Goal: Task Accomplishment & Management: Use online tool/utility

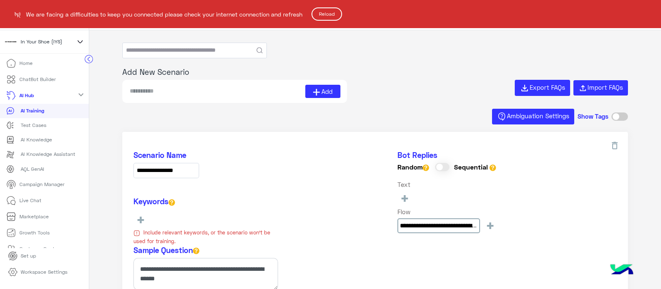
scroll to position [800, 0]
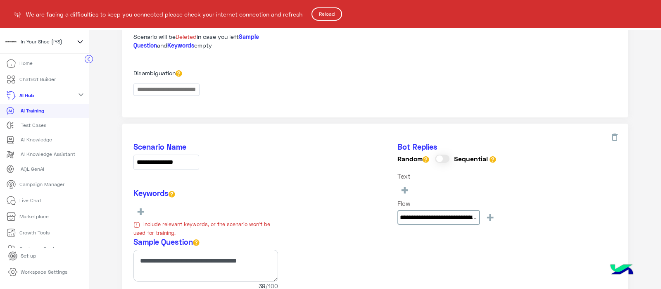
click at [325, 10] on button "Reload" at bounding box center [327, 13] width 31 height 13
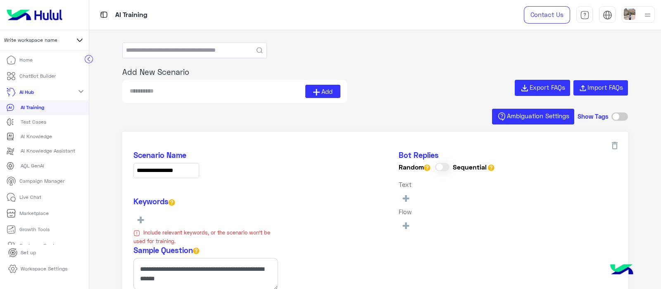
type input "**********"
type input "*********"
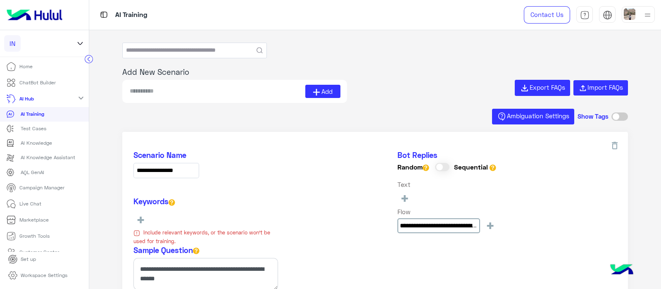
click at [89, 58] on circle at bounding box center [89, 59] width 8 height 8
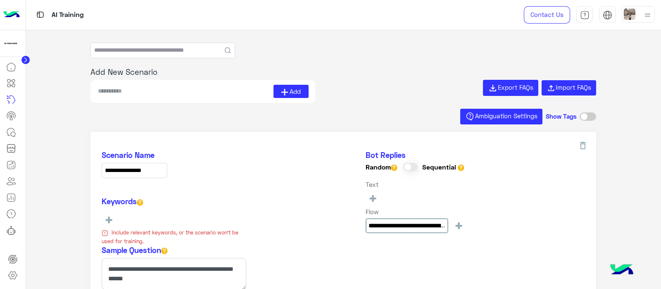
click at [25, 61] on icon at bounding box center [25, 60] width 2 height 4
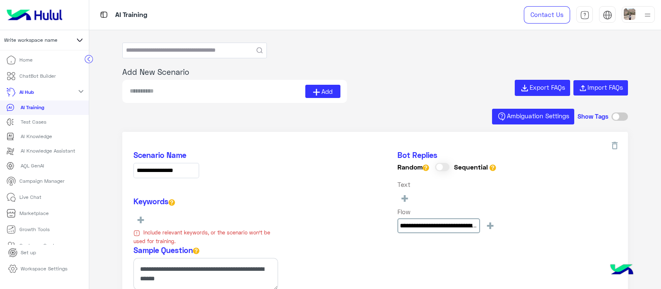
click at [88, 59] on icon at bounding box center [89, 59] width 2 height 4
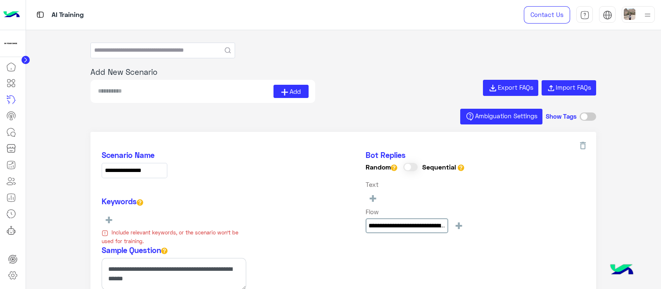
click at [24, 59] on circle at bounding box center [25, 60] width 8 height 8
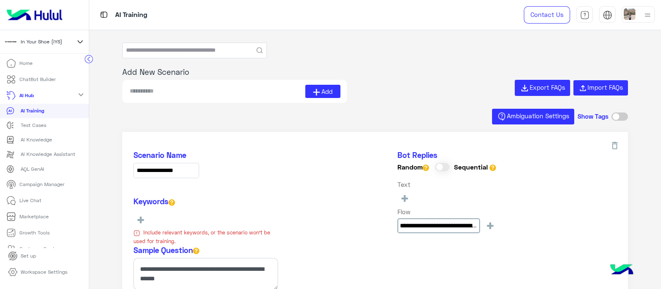
click at [85, 63] on li "Home" at bounding box center [44, 63] width 89 height 16
click at [88, 58] on icon at bounding box center [89, 59] width 2 height 4
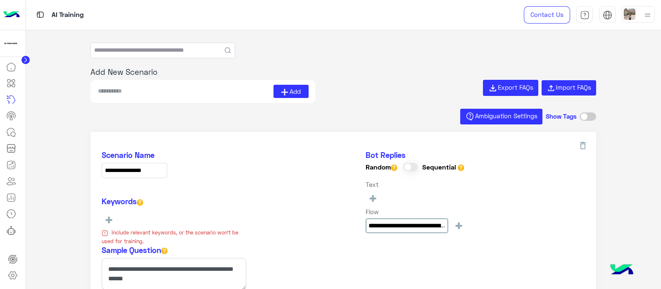
click at [26, 61] on icon at bounding box center [25, 60] width 2 height 4
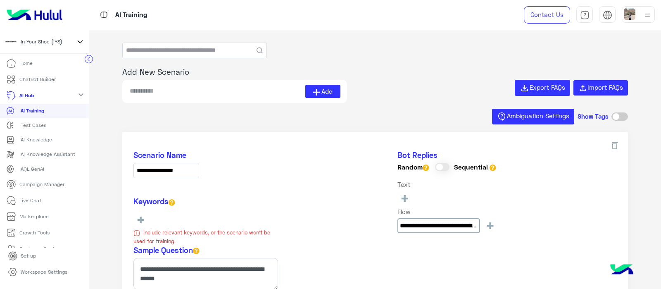
click at [85, 61] on circle at bounding box center [89, 59] width 8 height 8
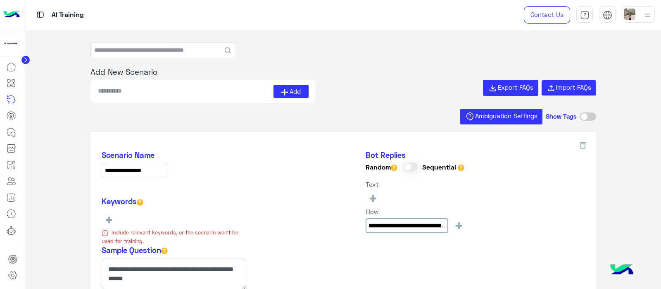
click at [25, 60] on icon at bounding box center [25, 60] width 2 height 4
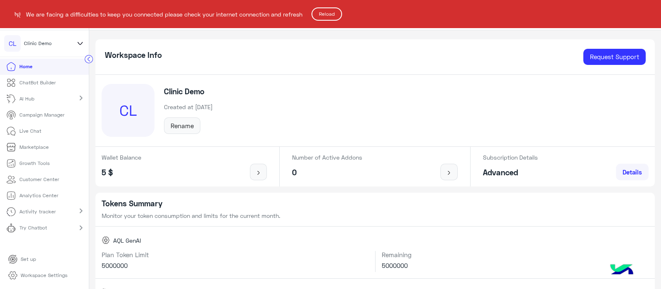
click at [322, 9] on button "Reload" at bounding box center [327, 13] width 31 height 13
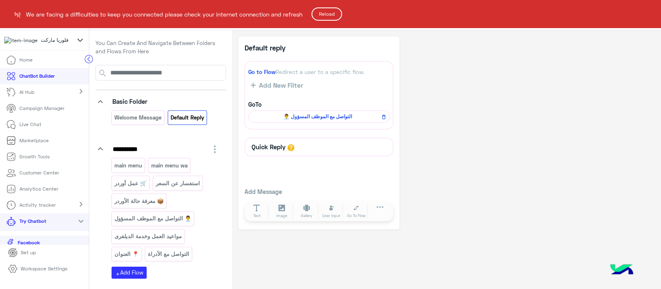
scroll to position [39, 0]
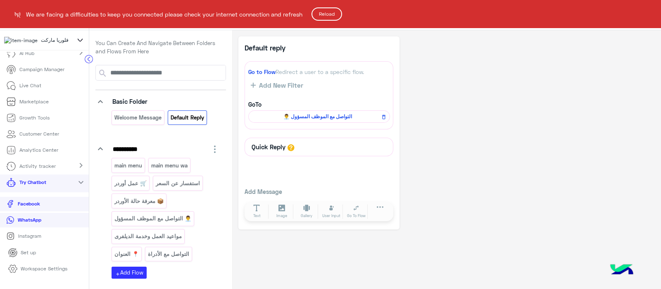
click at [324, 14] on button "Reload" at bounding box center [327, 13] width 31 height 13
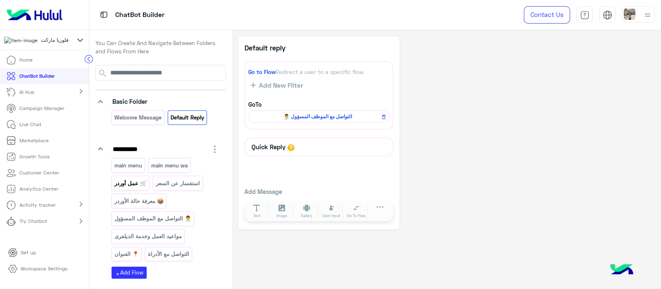
click at [128, 183] on p "🛒 عمل أوردر" at bounding box center [130, 184] width 33 height 10
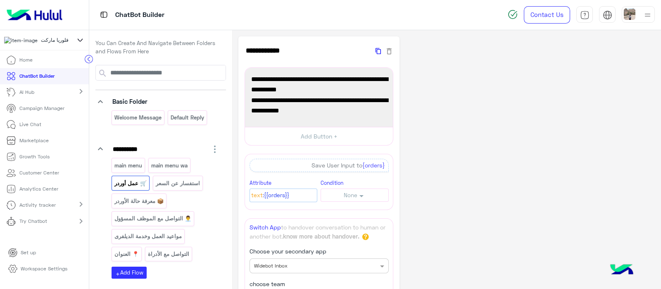
click at [376, 52] on icon "button" at bounding box center [378, 51] width 5 height 9
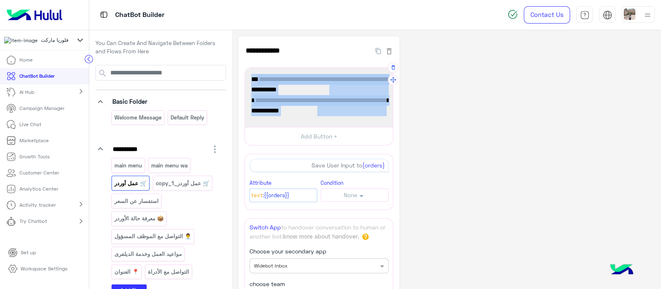
drag, startPoint x: 308, startPoint y: 110, endPoint x: 374, endPoint y: 70, distance: 77.0
click at [374, 71] on div "يلا نبلّش 😍 ابعتلي كل طلبك في رسالة واحدة، واذكر النوع أو الحجم. هيك بنجهز أورد…" at bounding box center [319, 97] width 142 height 53
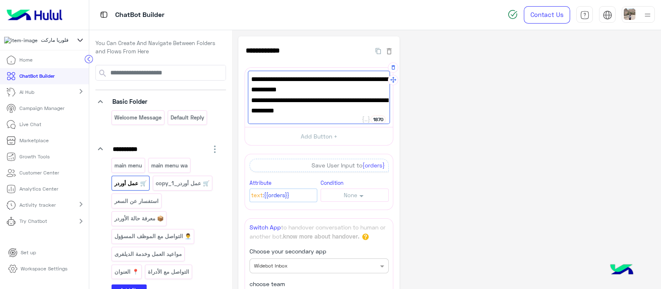
type textarea "**********"
drag, startPoint x: 322, startPoint y: 107, endPoint x: 364, endPoint y: 71, distance: 55.4
click at [364, 71] on div "يلا نبلّش 😍 ابعتلي كل طلبك في رسالة واحدة، واذكر النوع أو الحجم. هيك بنجهز أورد…" at bounding box center [319, 97] width 142 height 53
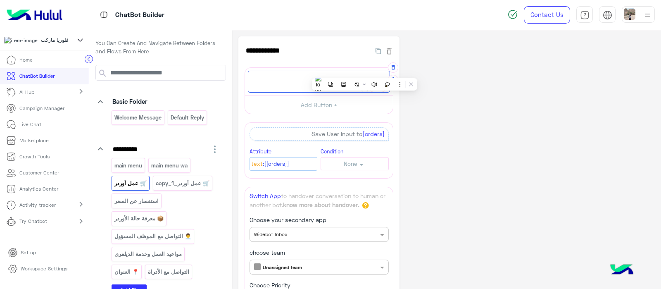
paste textarea "**********"
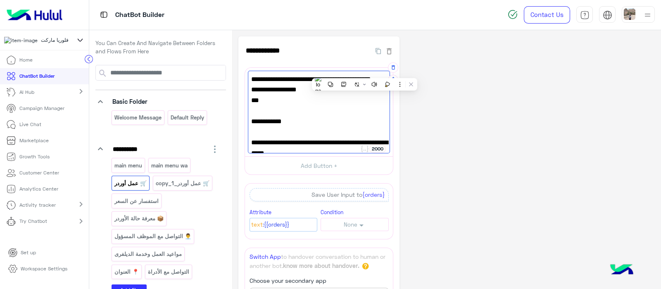
scroll to position [138, 0]
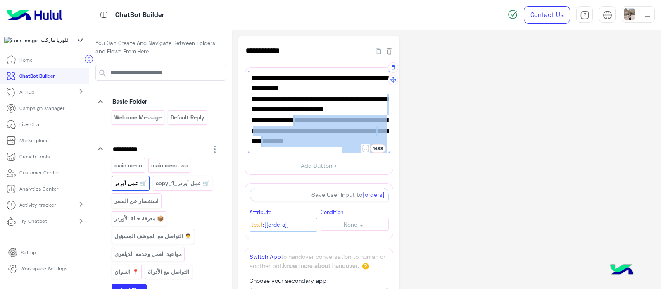
drag, startPoint x: 264, startPoint y: 137, endPoint x: 384, endPoint y: 100, distance: 126.4
click at [384, 100] on div "في تعديل بسيط انو الزبون بعد ما يختار عمل اوردر وتوصلو الرسالة دي --- 🛒 عمل أور…" at bounding box center [319, 112] width 142 height 83
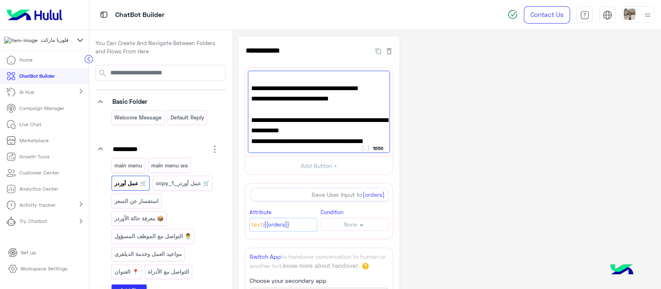
scroll to position [96, 0]
click at [346, 210] on div "Condition None None Exactly Is Is Not Contains DoesNotContains Starts With Ends…" at bounding box center [355, 219] width 68 height 24
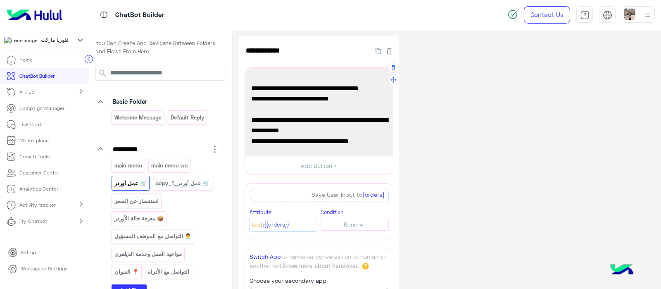
click at [262, 143] on span "يا ريت بعد ما تخلص كتابة الاوردر تدوس ع" at bounding box center [319, 141] width 136 height 11
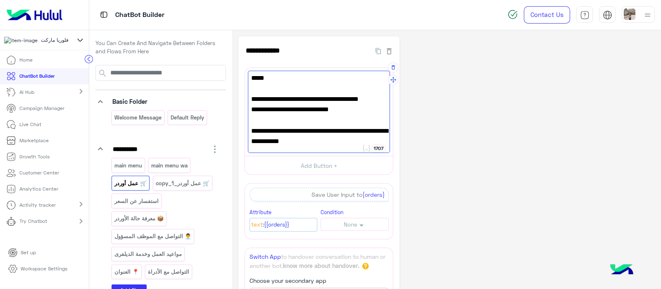
scroll to position [86, 0]
type textarea "**********"
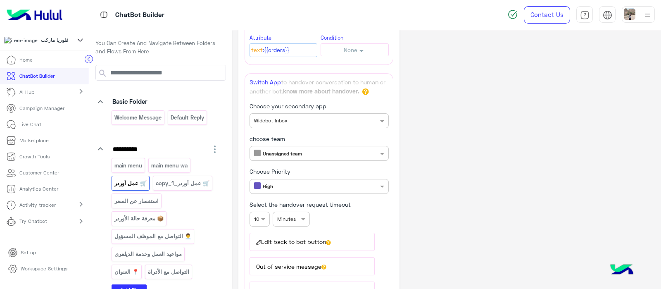
scroll to position [175, 0]
click at [322, 243] on button "Edit back to bot button" at bounding box center [312, 241] width 125 height 18
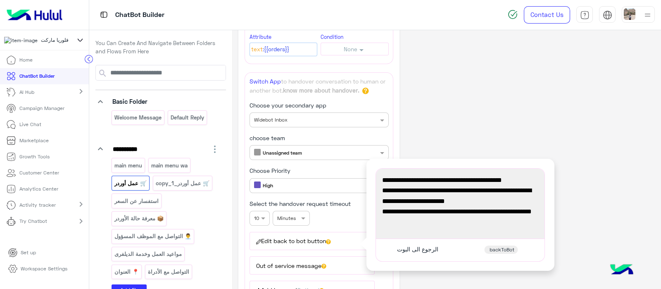
click at [462, 100] on div "**********" at bounding box center [446, 138] width 417 height 555
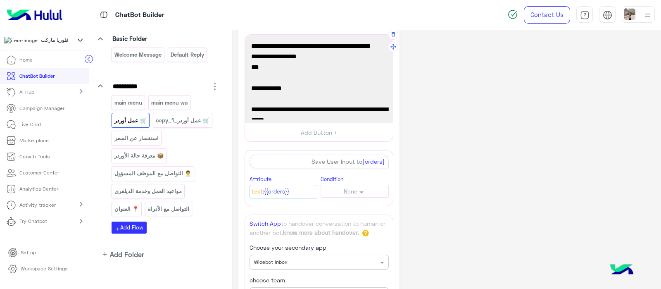
scroll to position [86, 0]
